Goal: Check status: Check status

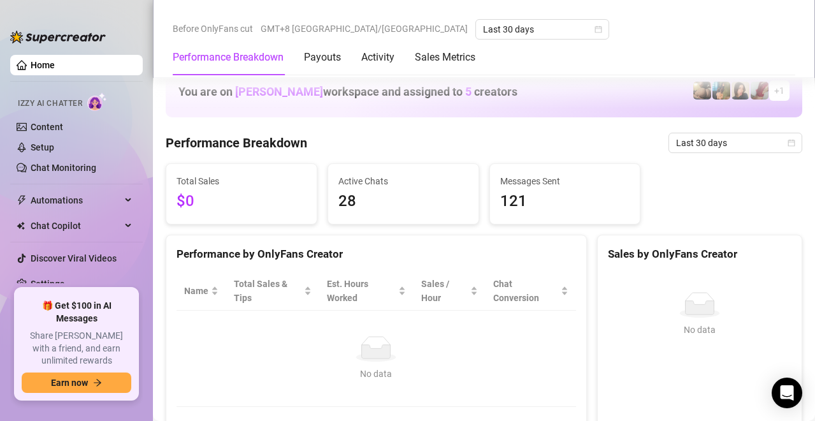
scroll to position [319, 0]
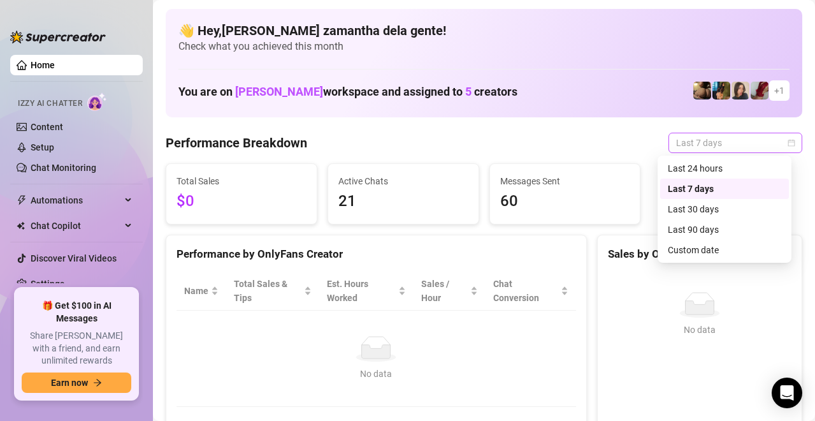
click at [696, 140] on span "Last 7 days" at bounding box center [735, 142] width 119 height 19
click at [695, 210] on div "Last 30 days" at bounding box center [724, 209] width 113 height 14
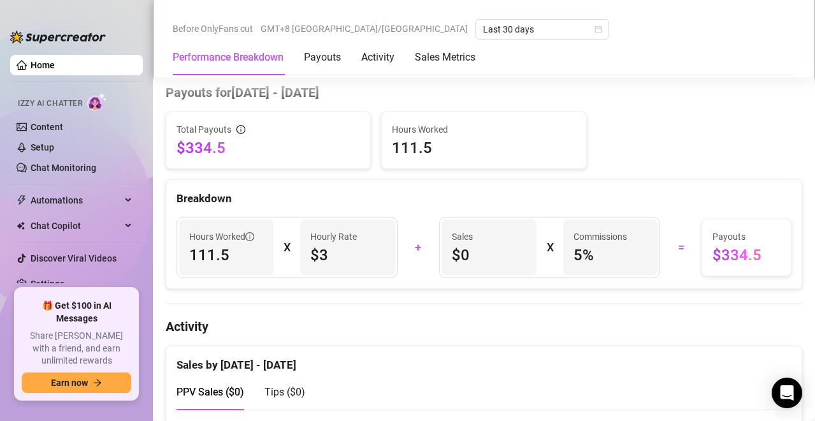
scroll to position [382, 0]
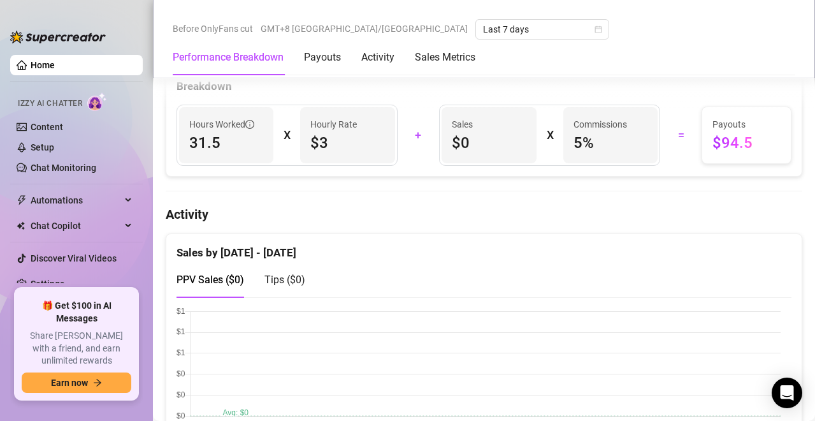
scroll to position [510, 0]
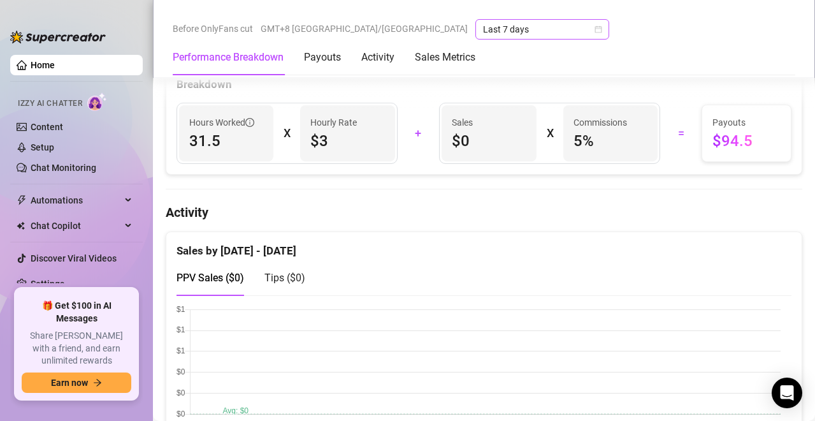
click at [483, 29] on span "Last 7 days" at bounding box center [542, 29] width 119 height 19
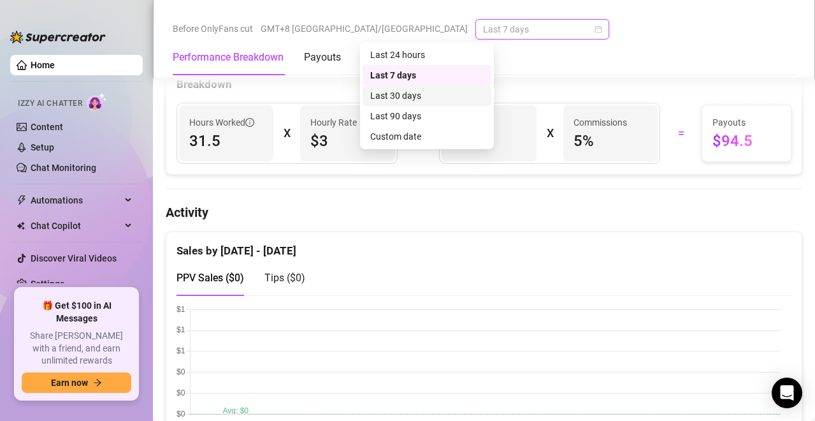
click at [421, 93] on div "Last 30 days" at bounding box center [426, 96] width 113 height 14
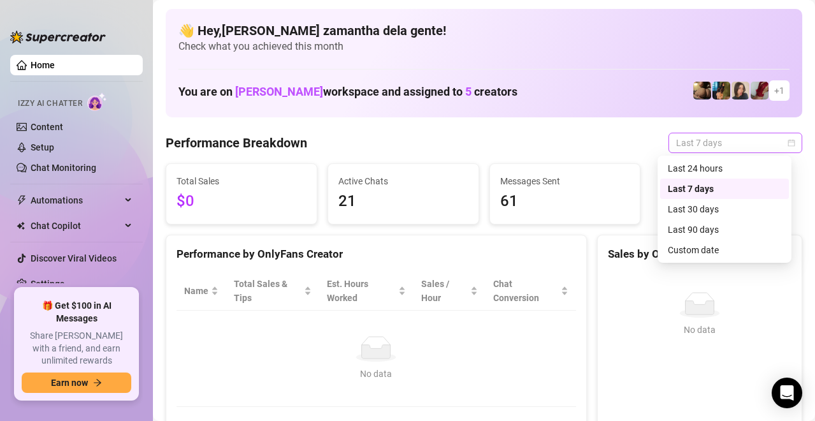
click at [702, 148] on span "Last 7 days" at bounding box center [735, 142] width 119 height 19
click at [690, 206] on div "Last 30 days" at bounding box center [724, 209] width 113 height 14
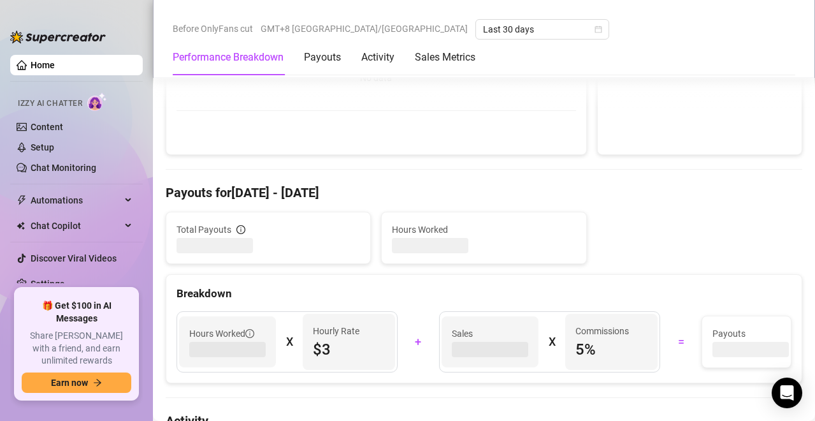
scroll to position [327, 0]
